Goal: Transaction & Acquisition: Purchase product/service

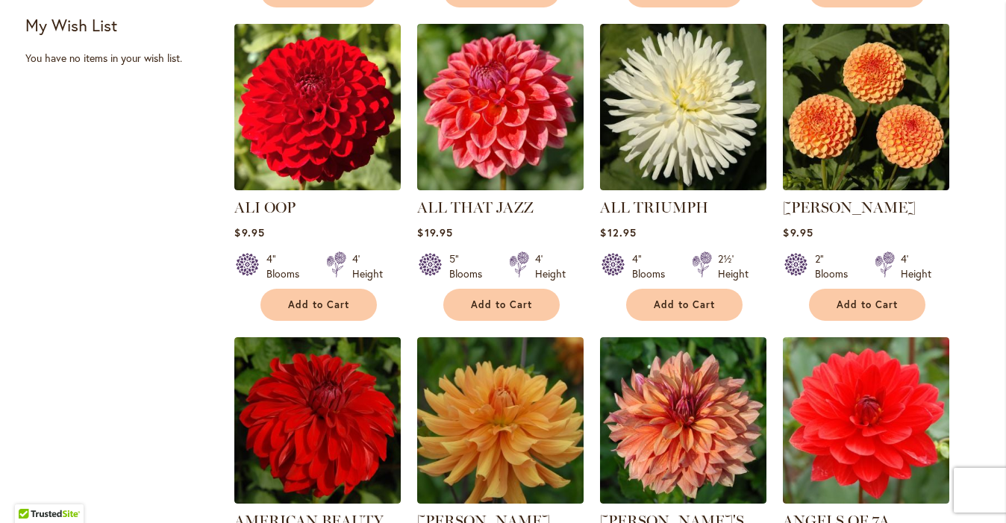
scroll to position [661, 0]
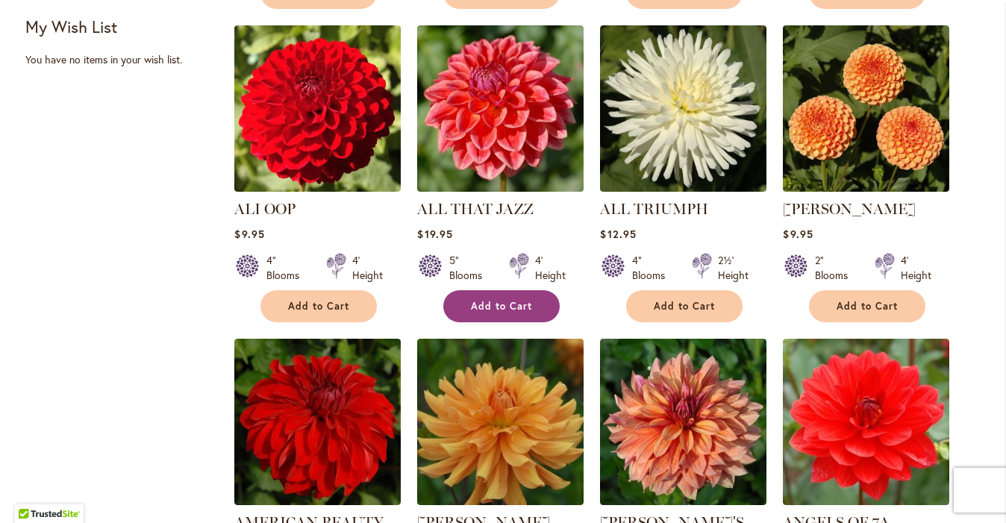
click at [496, 300] on span "Add to Cart" at bounding box center [501, 306] width 61 height 13
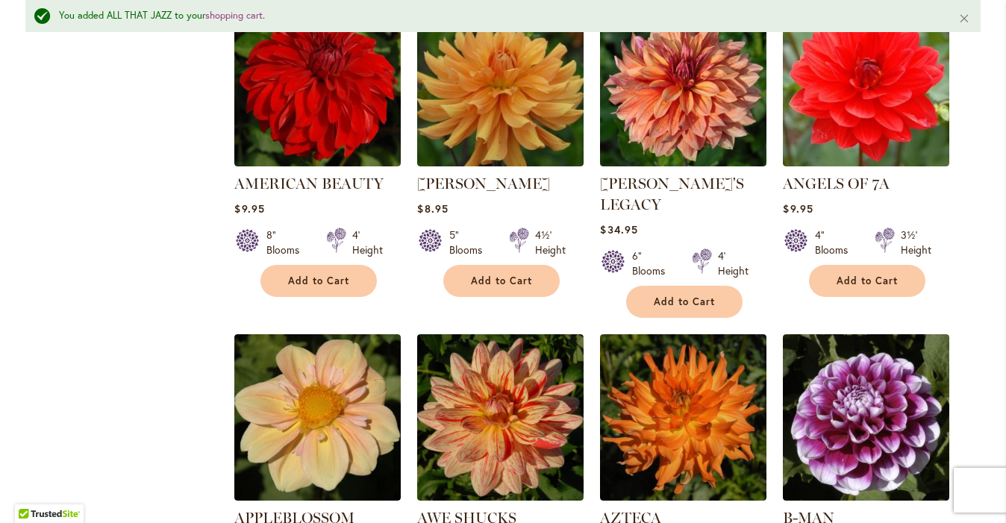
scroll to position [1056, 0]
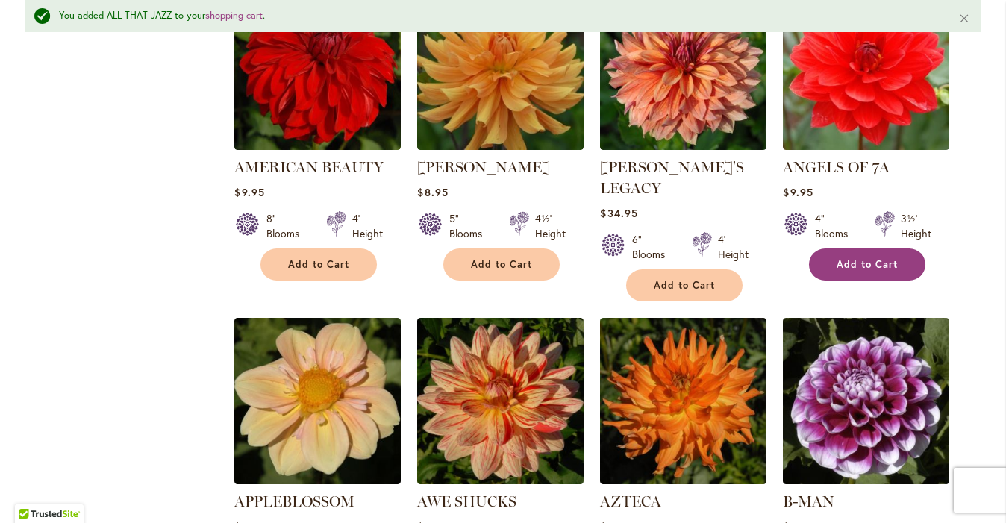
click at [873, 266] on span "Add to Cart" at bounding box center [867, 264] width 61 height 13
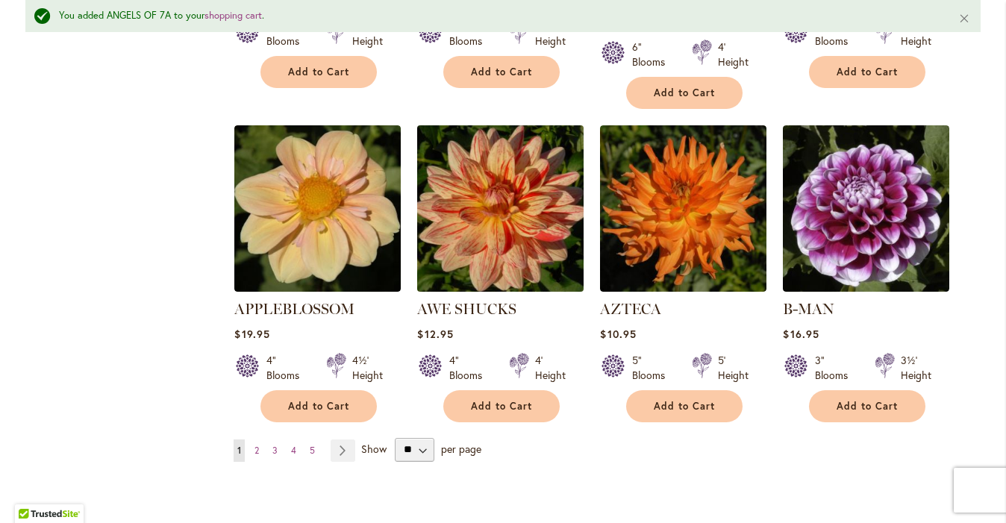
scroll to position [1249, 0]
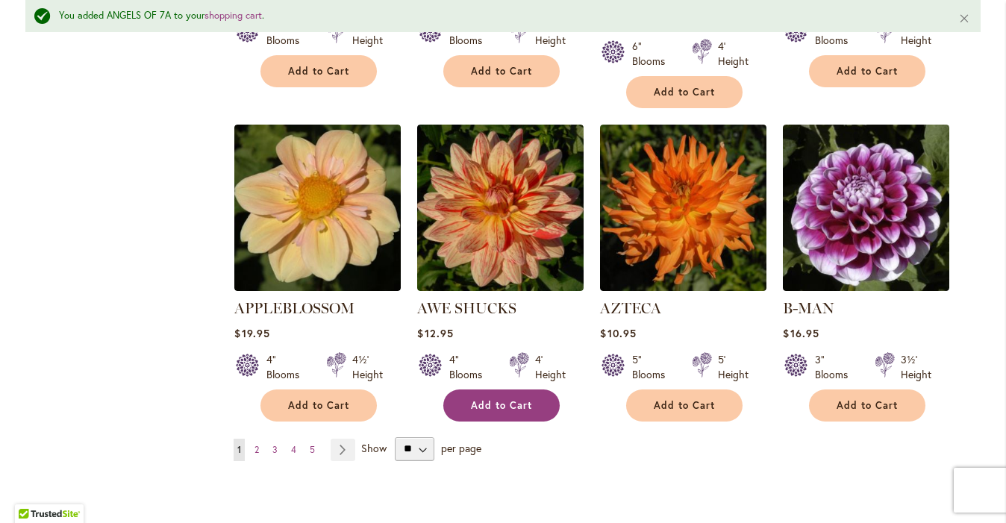
click at [501, 399] on span "Add to Cart" at bounding box center [501, 405] width 61 height 13
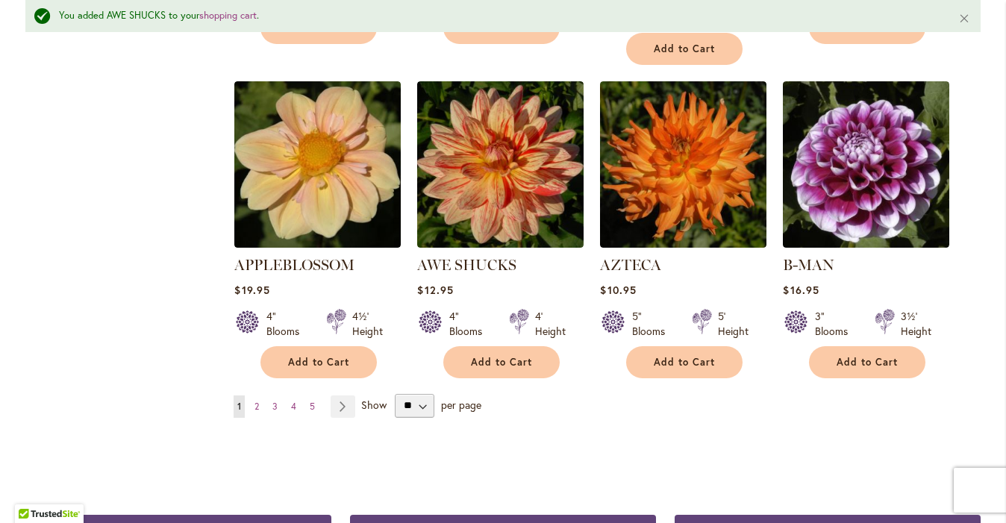
scroll to position [1290, 0]
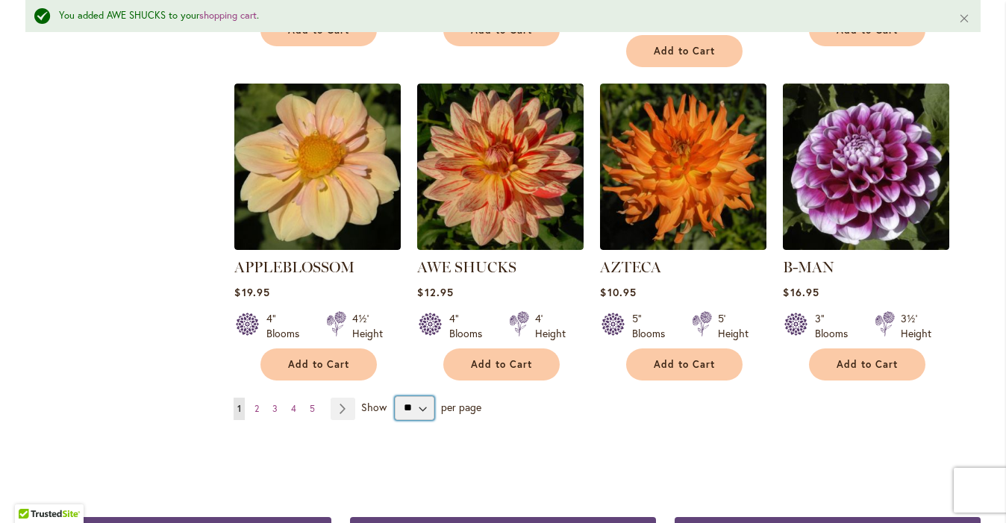
select select "**"
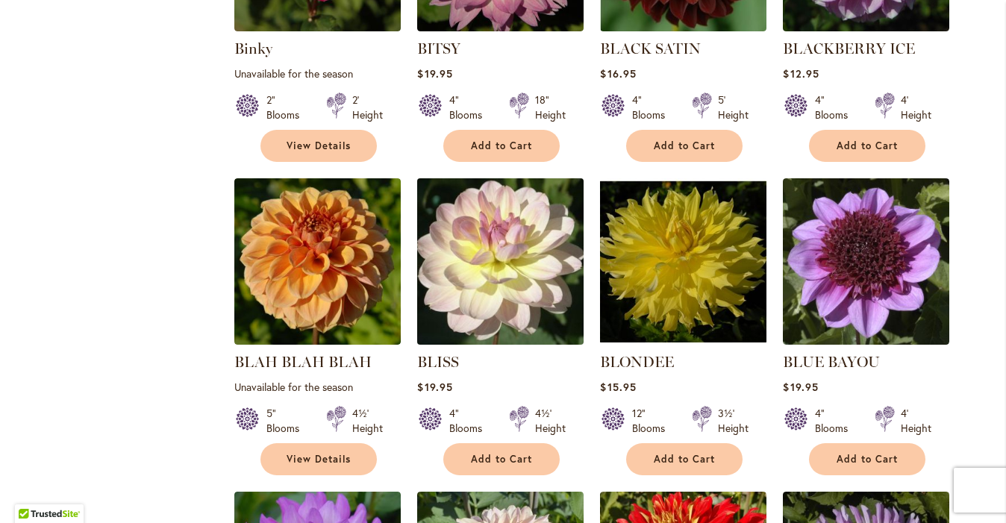
scroll to position [3058, 0]
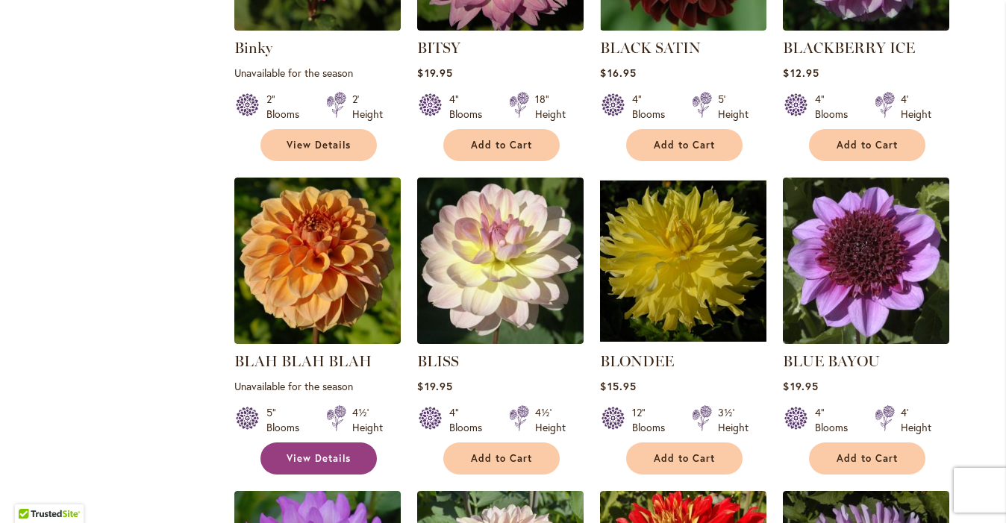
click at [323, 452] on span "View Details" at bounding box center [319, 458] width 64 height 13
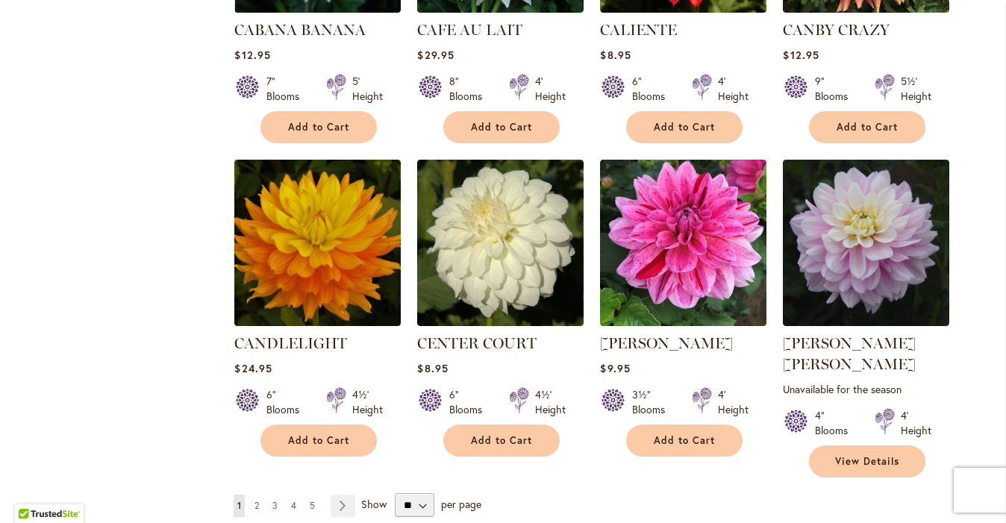
scroll to position [4984, 0]
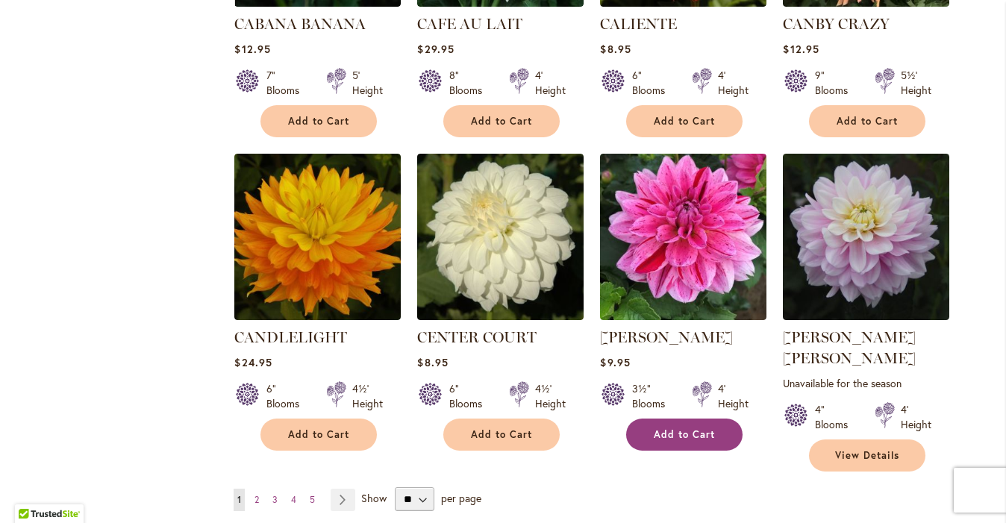
click at [667, 428] on span "Add to Cart" at bounding box center [684, 434] width 61 height 13
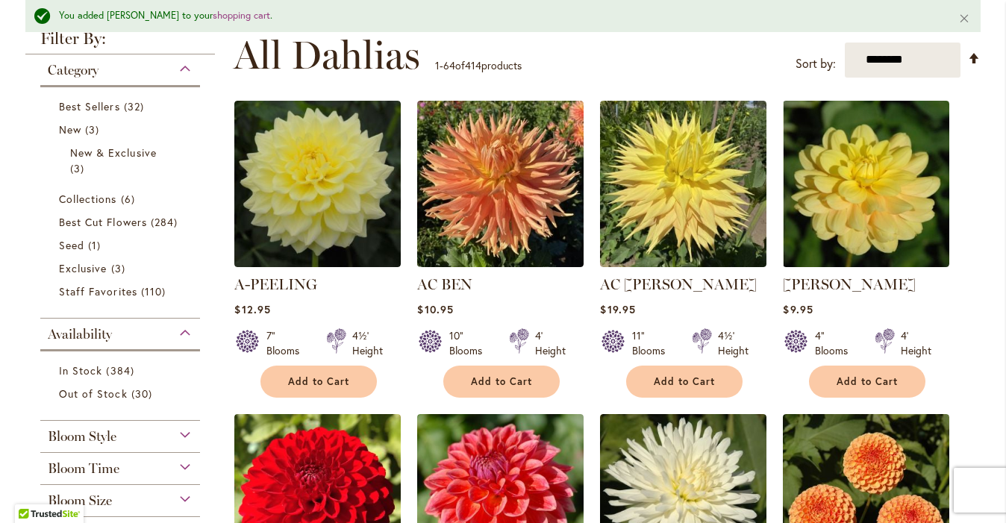
scroll to position [314, 0]
